Goal: Task Accomplishment & Management: Manage account settings

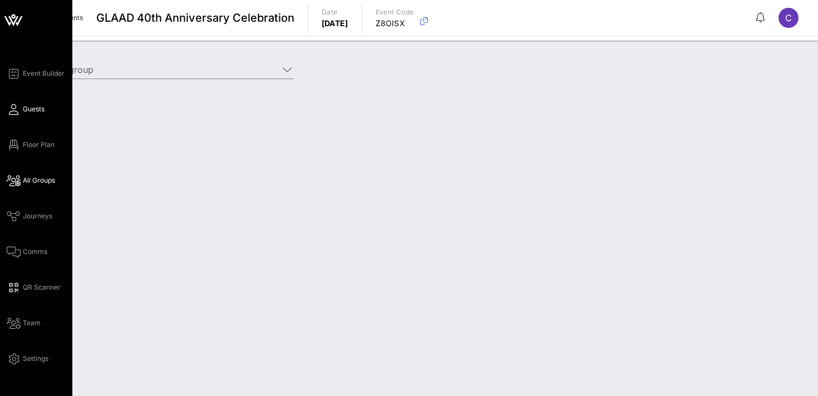
click at [27, 110] on span "Guests" at bounding box center [34, 109] width 22 height 10
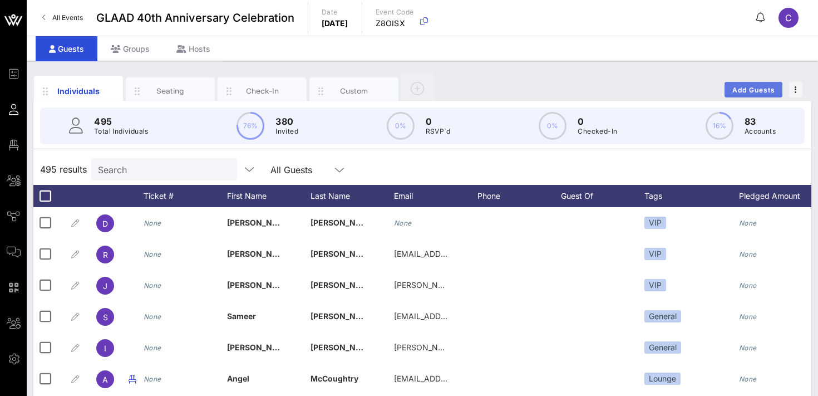
click at [755, 92] on span "Add Guests" at bounding box center [754, 90] width 44 height 8
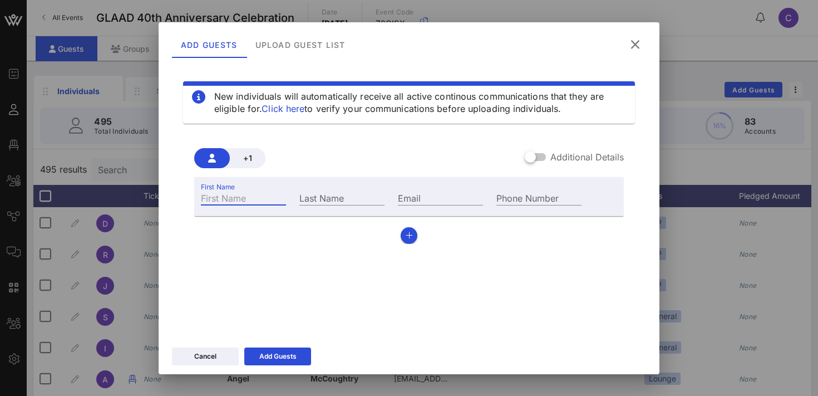
click at [252, 198] on input "First Name" at bounding box center [243, 197] width 85 height 14
type input "[PERSON_NAME]"
paste input "[PERSON_NAME][EMAIL_ADDRESS][PERSON_NAME][DOMAIN_NAME]"
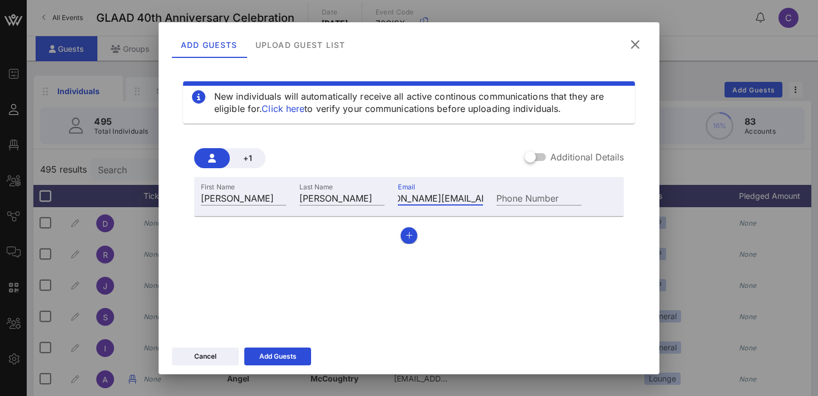
type input "[PERSON_NAME][EMAIL_ADDRESS][PERSON_NAME][DOMAIN_NAME]"
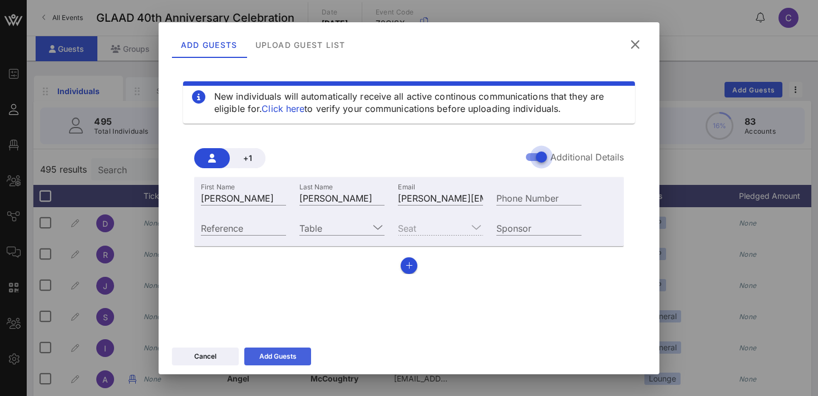
click at [274, 354] on icon at bounding box center [277, 356] width 9 height 8
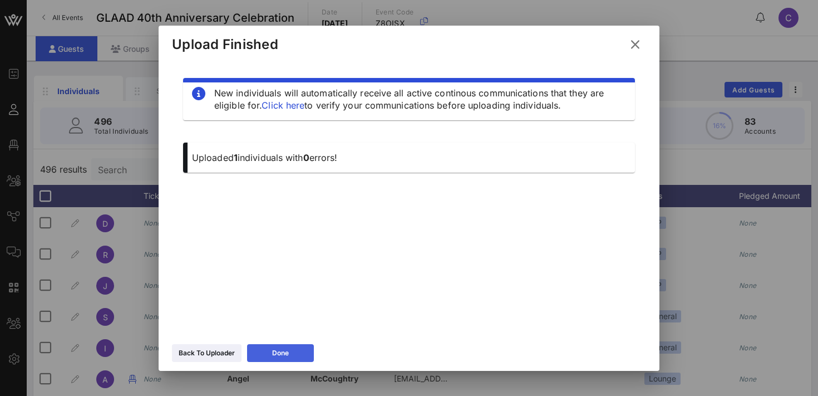
click at [270, 352] on button "Done" at bounding box center [280, 353] width 67 height 18
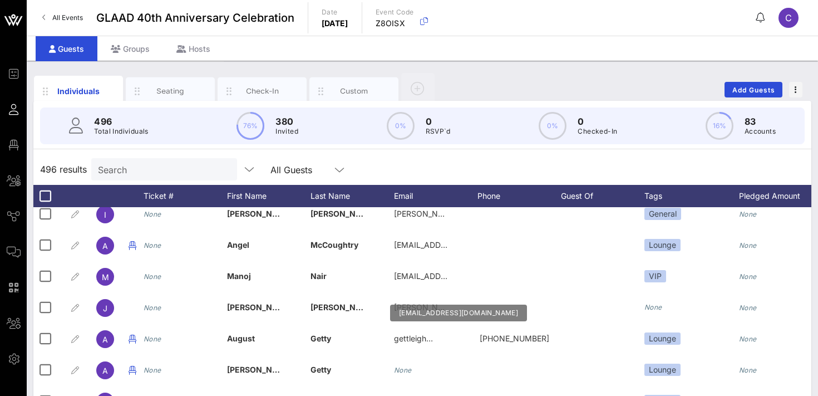
scroll to position [134, 0]
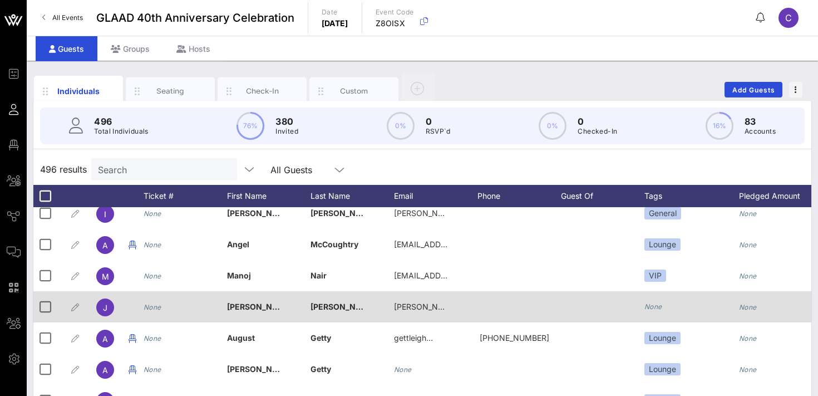
click at [655, 307] on icon "None" at bounding box center [653, 306] width 18 height 8
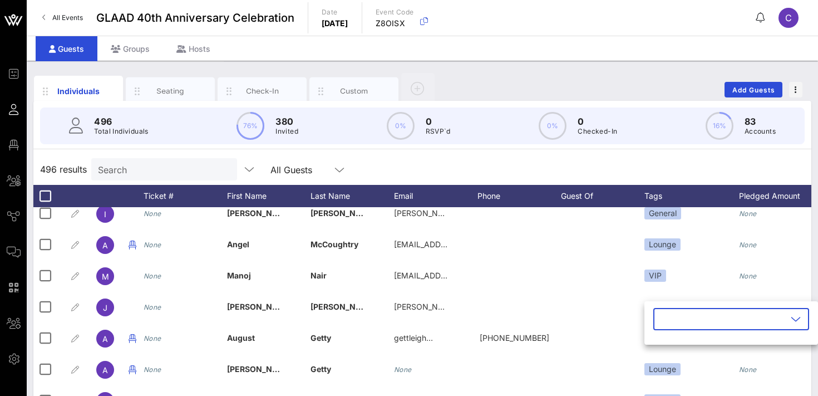
click at [668, 317] on input "text" at bounding box center [723, 319] width 127 height 18
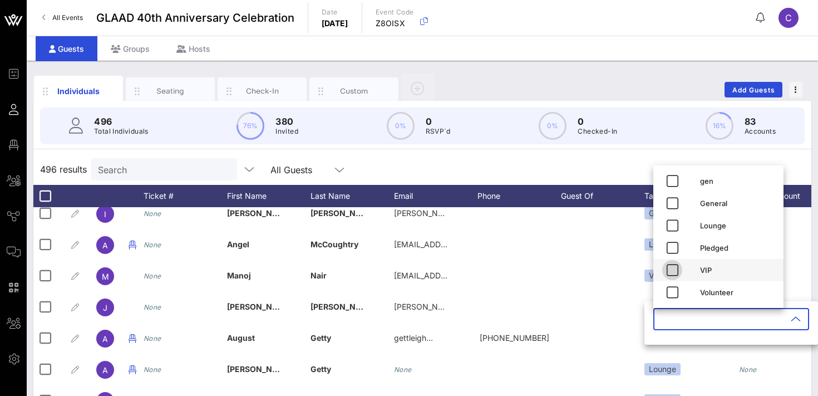
click at [672, 271] on icon "button" at bounding box center [672, 269] width 13 height 13
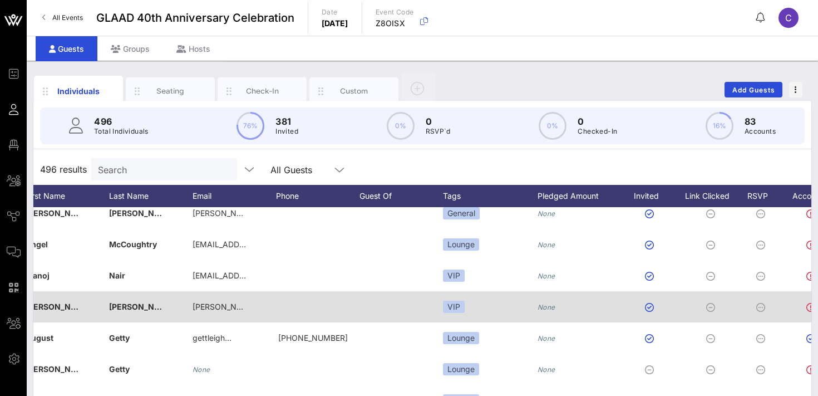
scroll to position [0, 262]
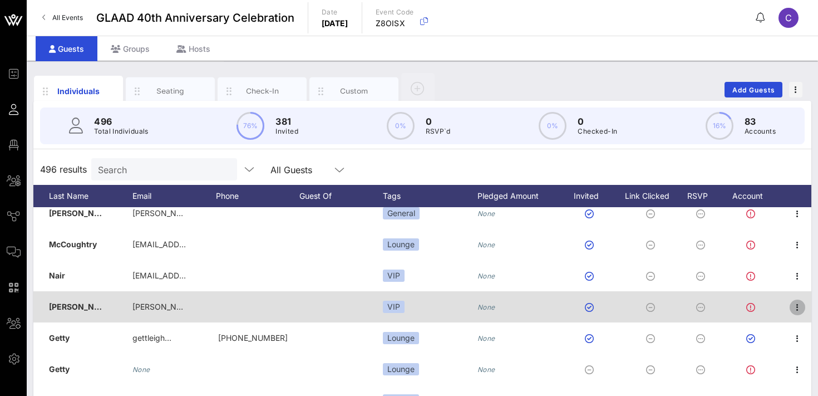
click at [800, 306] on icon "button" at bounding box center [797, 307] width 13 height 13
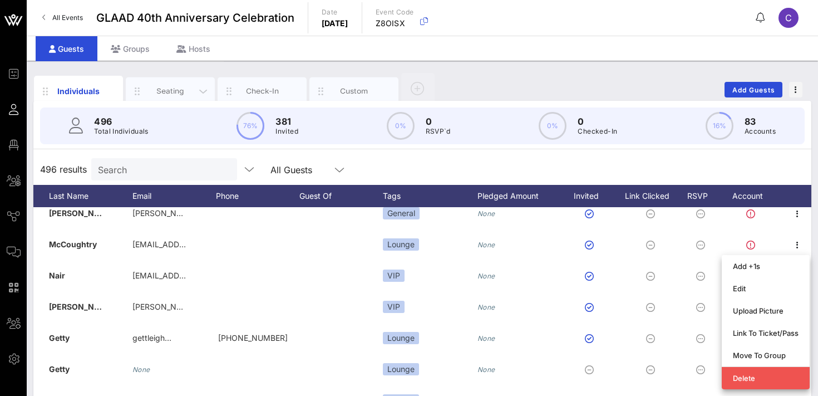
click at [178, 87] on div "Seating" at bounding box center [171, 91] width 50 height 11
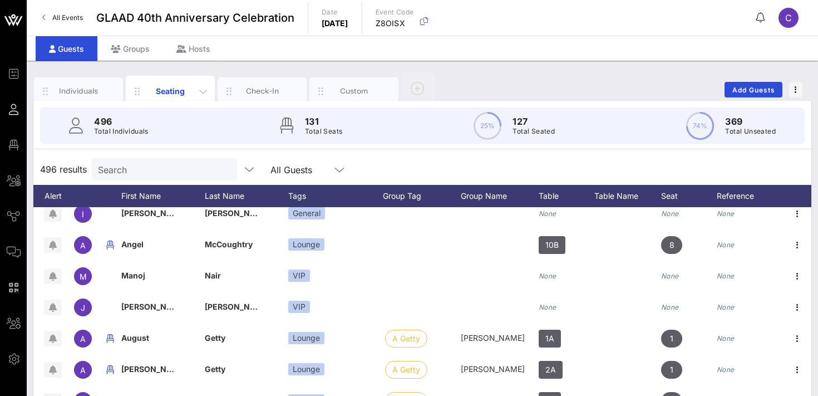
scroll to position [134, 50]
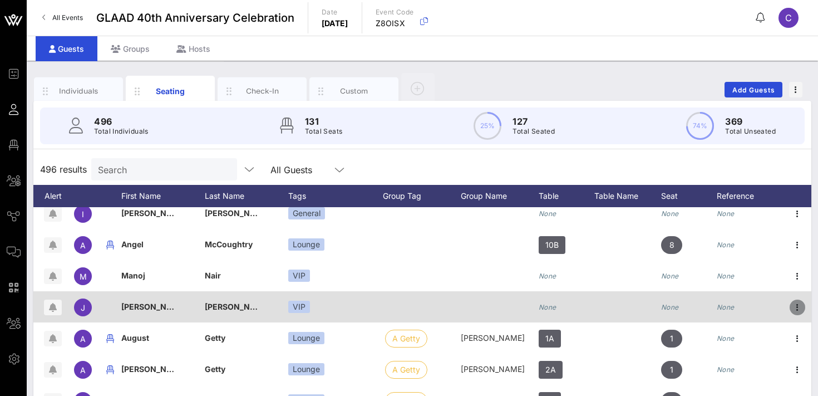
click at [801, 310] on icon "button" at bounding box center [797, 307] width 13 height 13
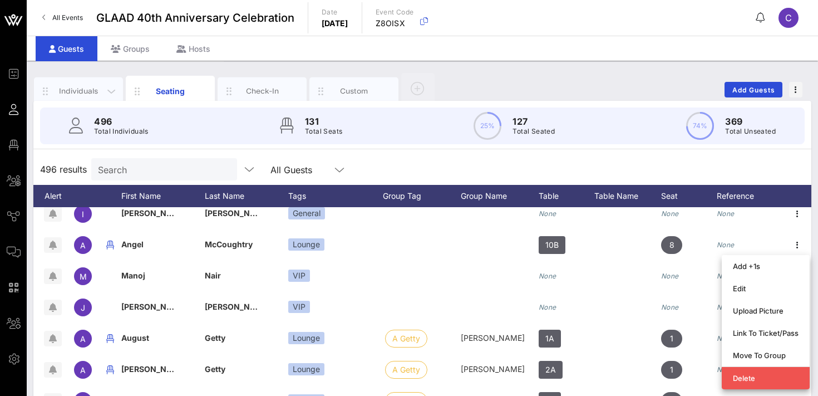
click at [77, 90] on div "Individuals" at bounding box center [79, 91] width 50 height 11
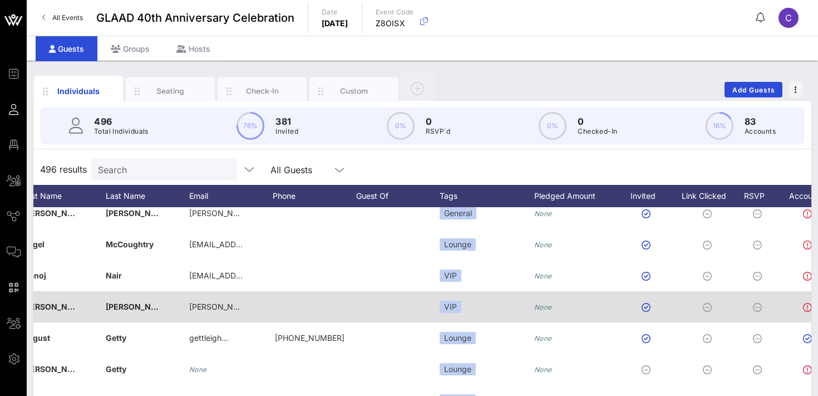
scroll to position [0, 262]
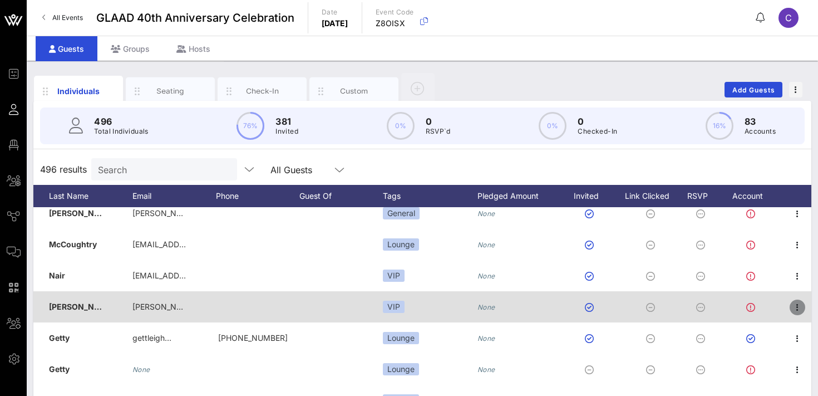
click at [798, 309] on icon "button" at bounding box center [797, 307] width 13 height 13
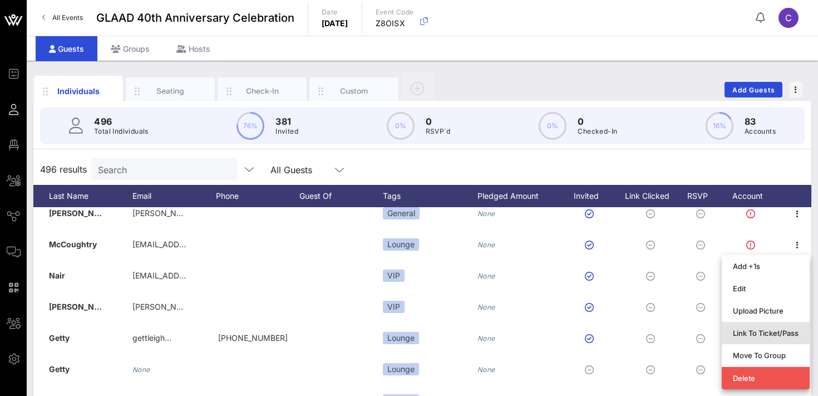
click at [782, 332] on div "Link To Ticket/Pass" at bounding box center [766, 332] width 66 height 9
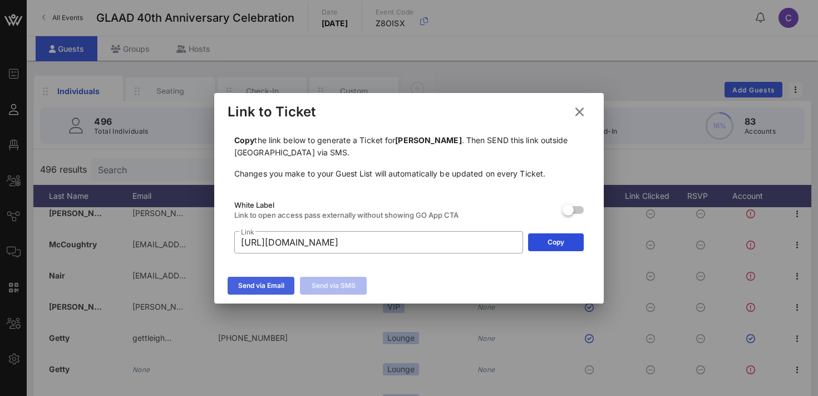
click at [263, 286] on icon at bounding box center [261, 285] width 8 height 7
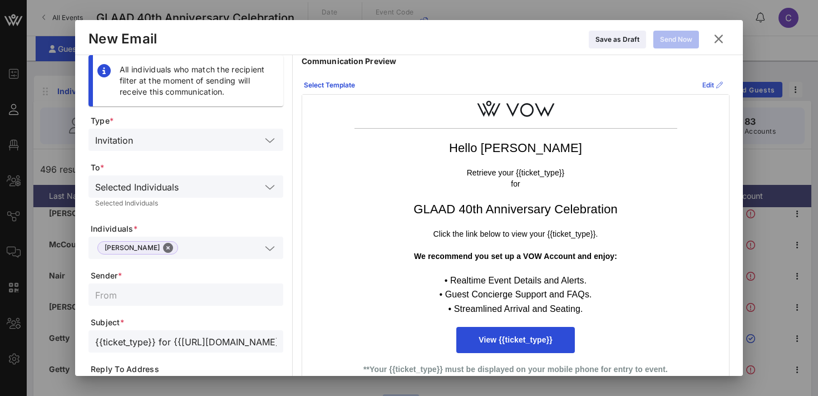
click at [708, 82] on icon at bounding box center [712, 85] width 9 height 10
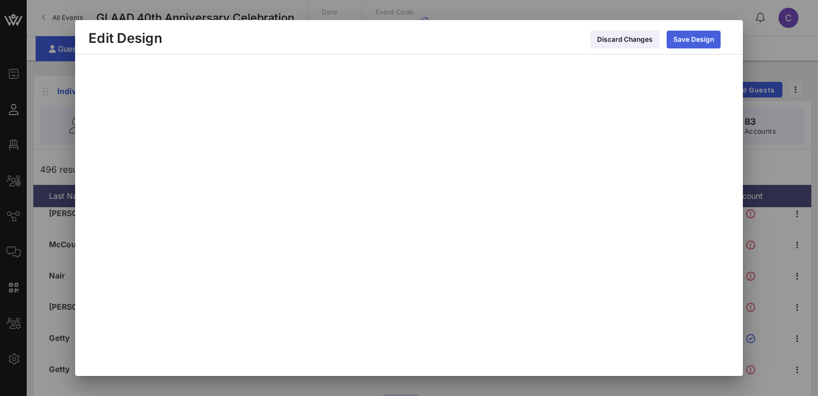
click at [698, 43] on div "Save Design" at bounding box center [693, 39] width 41 height 11
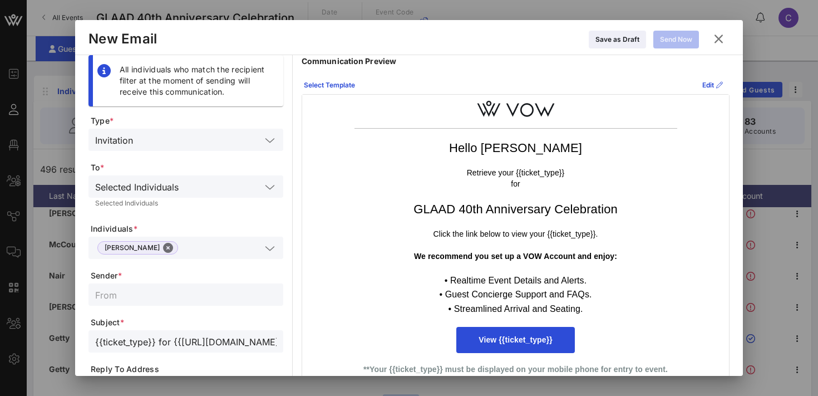
click at [719, 40] on icon at bounding box center [718, 39] width 17 height 16
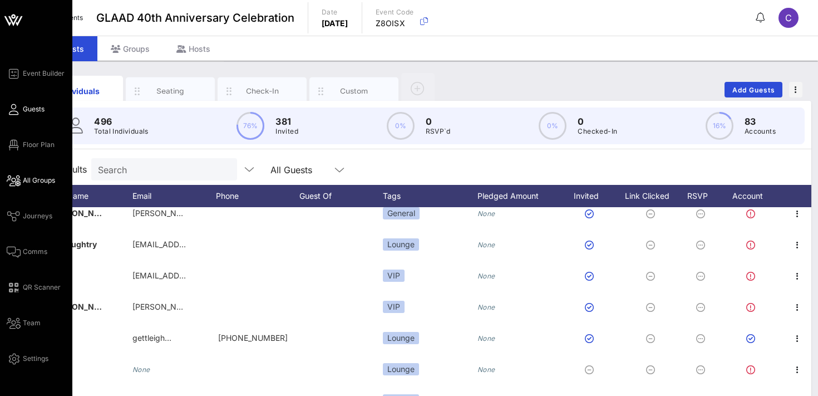
click at [41, 180] on span "All Groups" at bounding box center [39, 180] width 32 height 10
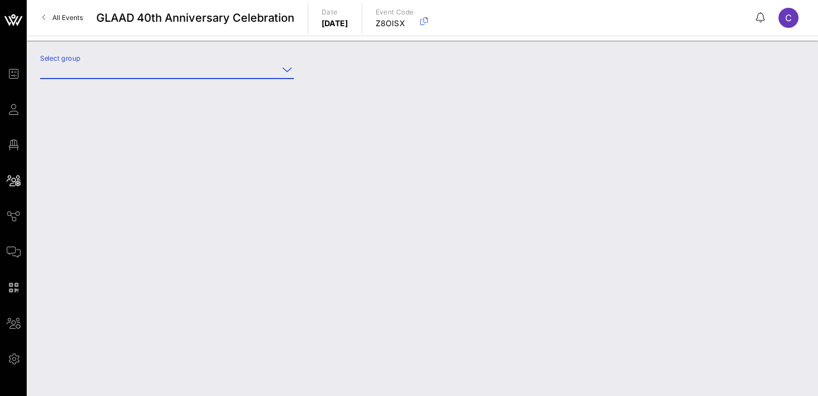
click at [155, 74] on input "Select group" at bounding box center [159, 70] width 238 height 18
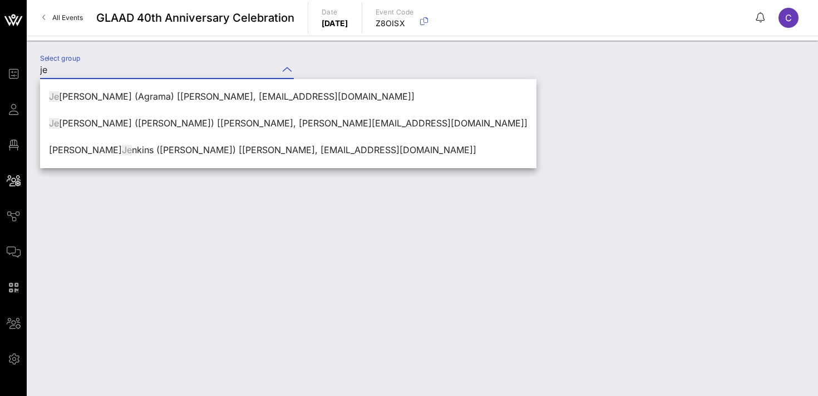
type input "j"
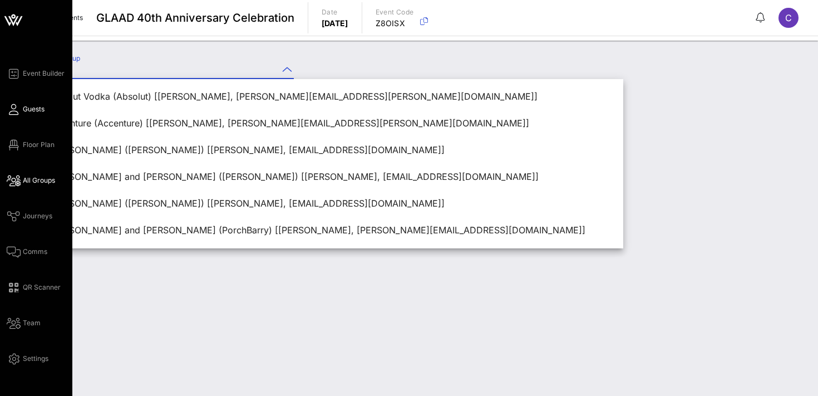
click at [40, 108] on span "Guests" at bounding box center [34, 109] width 22 height 10
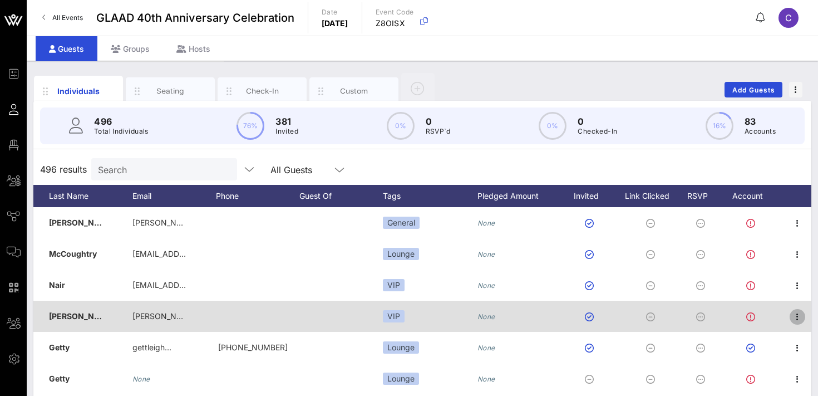
click at [794, 317] on icon "button" at bounding box center [797, 316] width 13 height 13
